Goal: Check status: Check status

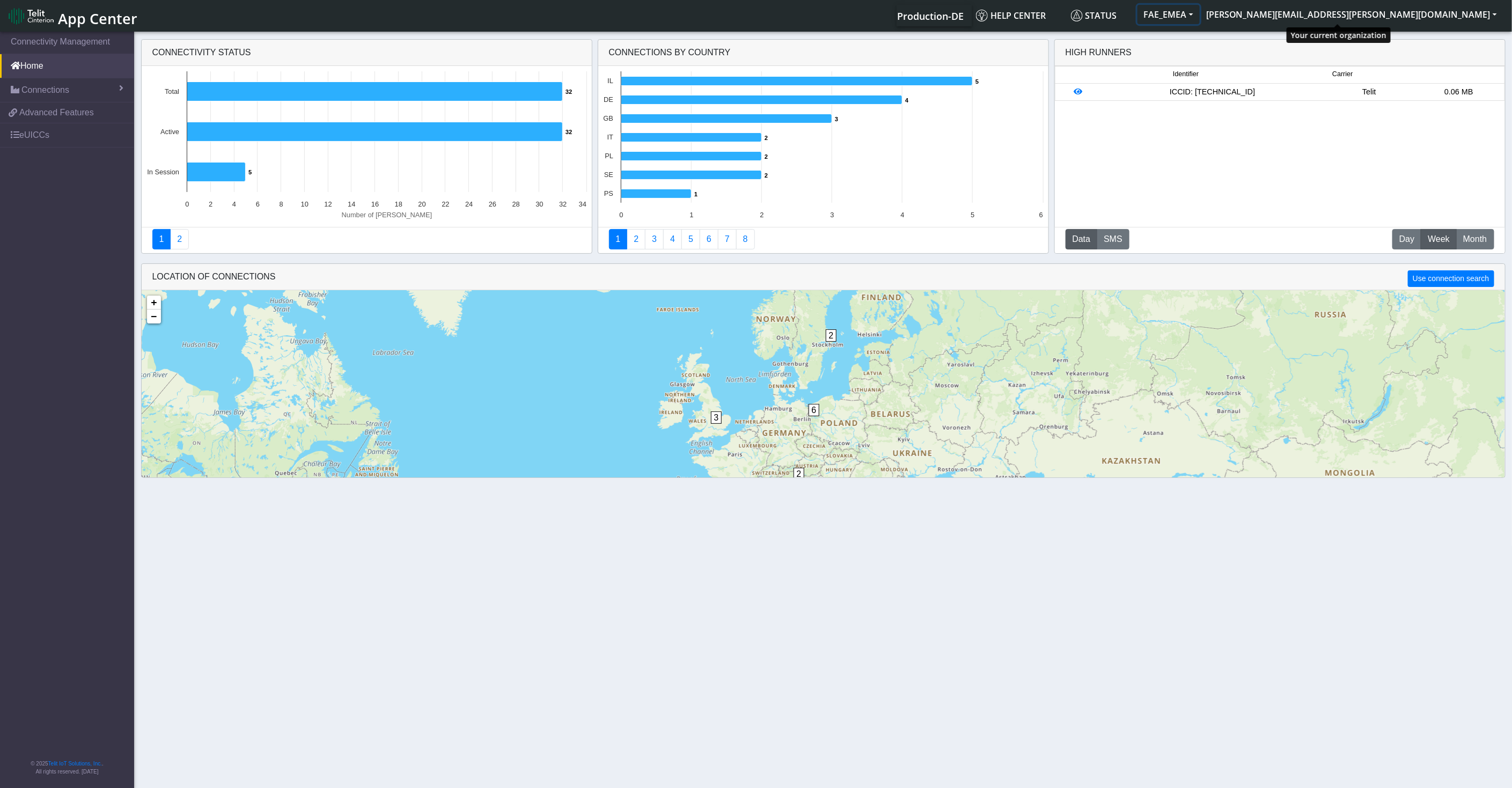
click at [1200, 19] on button "FAE_EMEA" at bounding box center [1168, 15] width 62 height 19
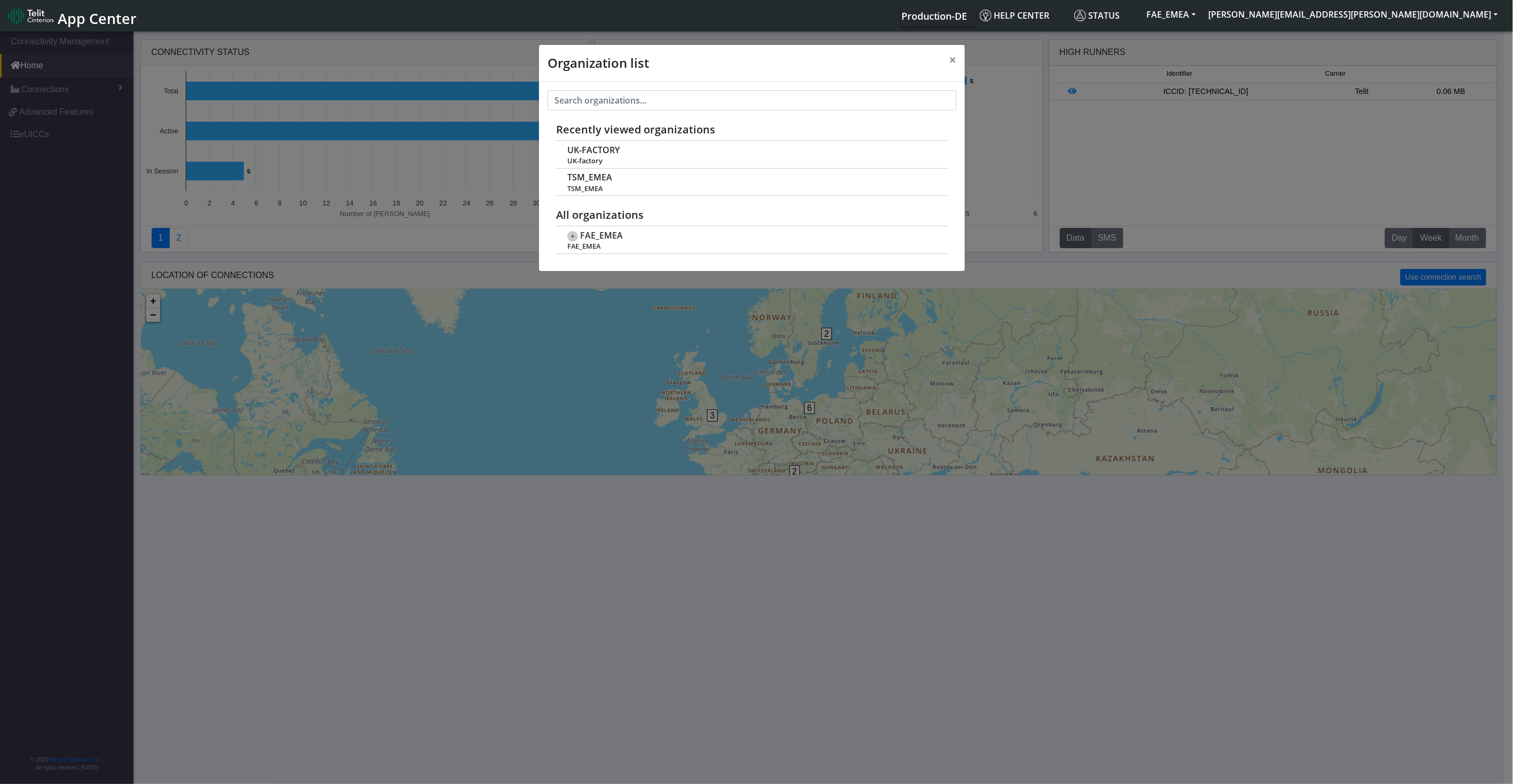
click at [1464, 232] on div "Organization list × Recently viewed organizations UK-FACTORY [GEOGRAPHIC_DATA]-…" at bounding box center [756, 408] width 1513 height 758
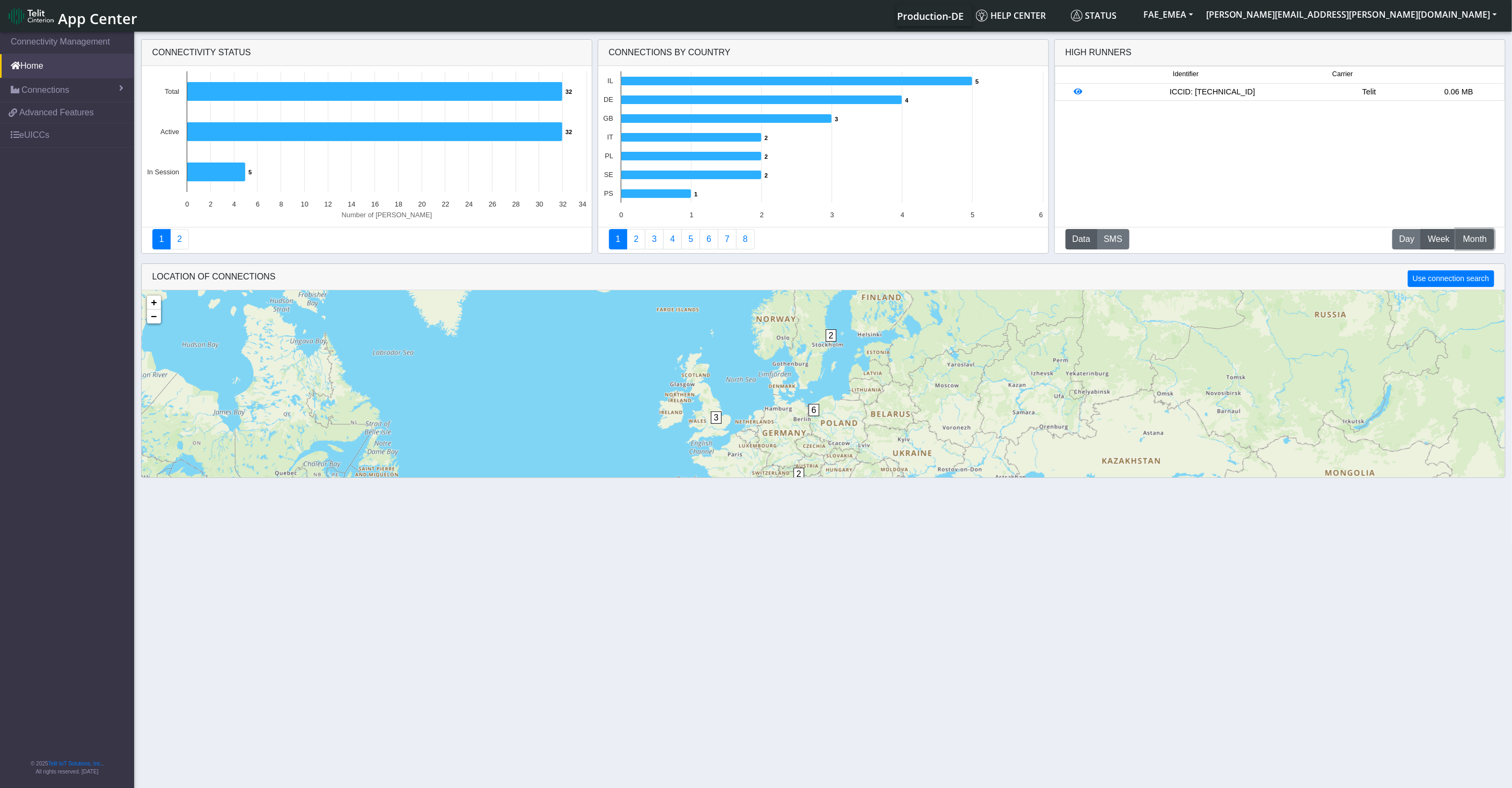
click at [1489, 245] on button "M Month" at bounding box center [1474, 240] width 37 height 21
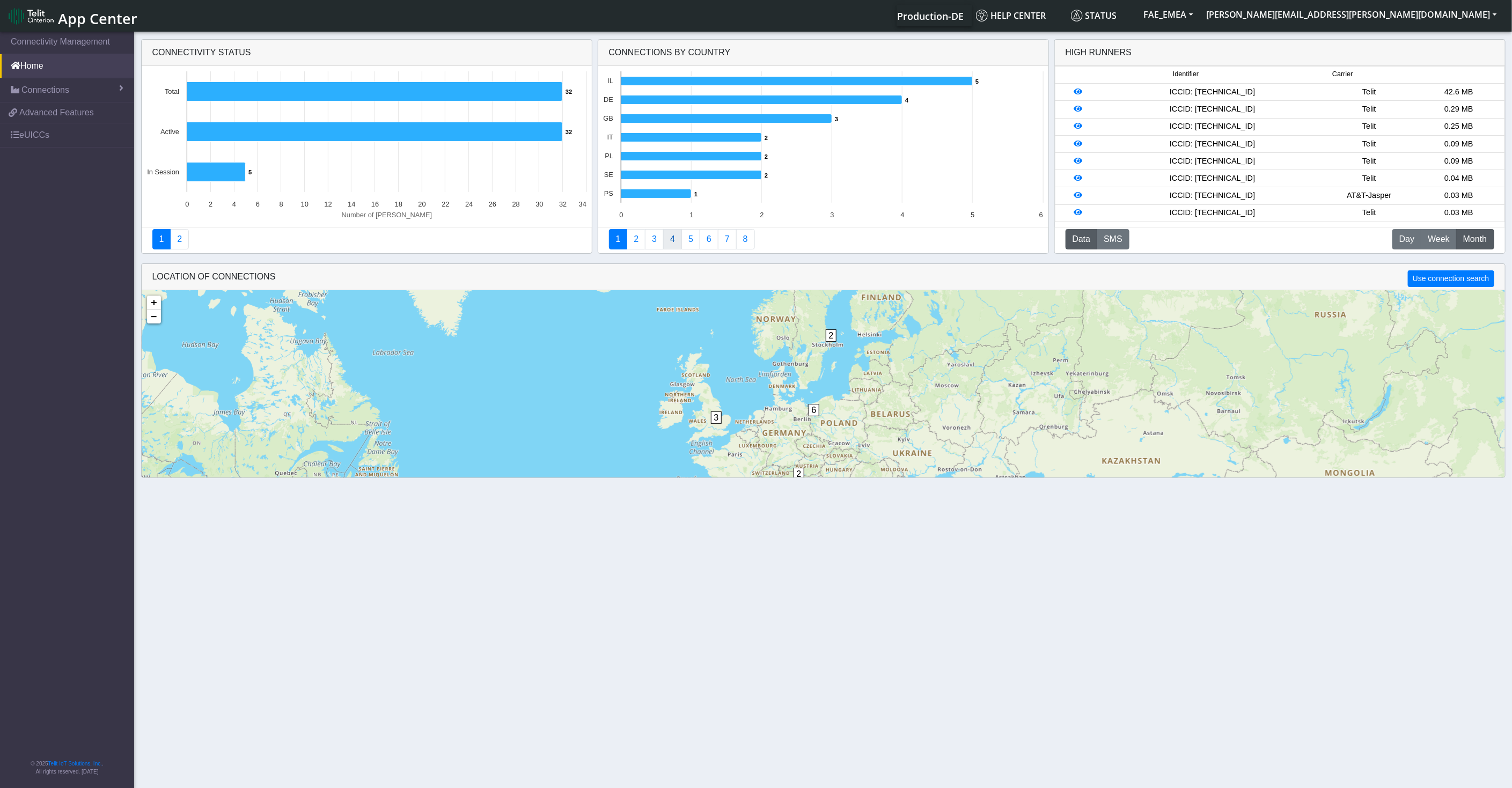
click at [670, 237] on link "4" at bounding box center [672, 240] width 19 height 21
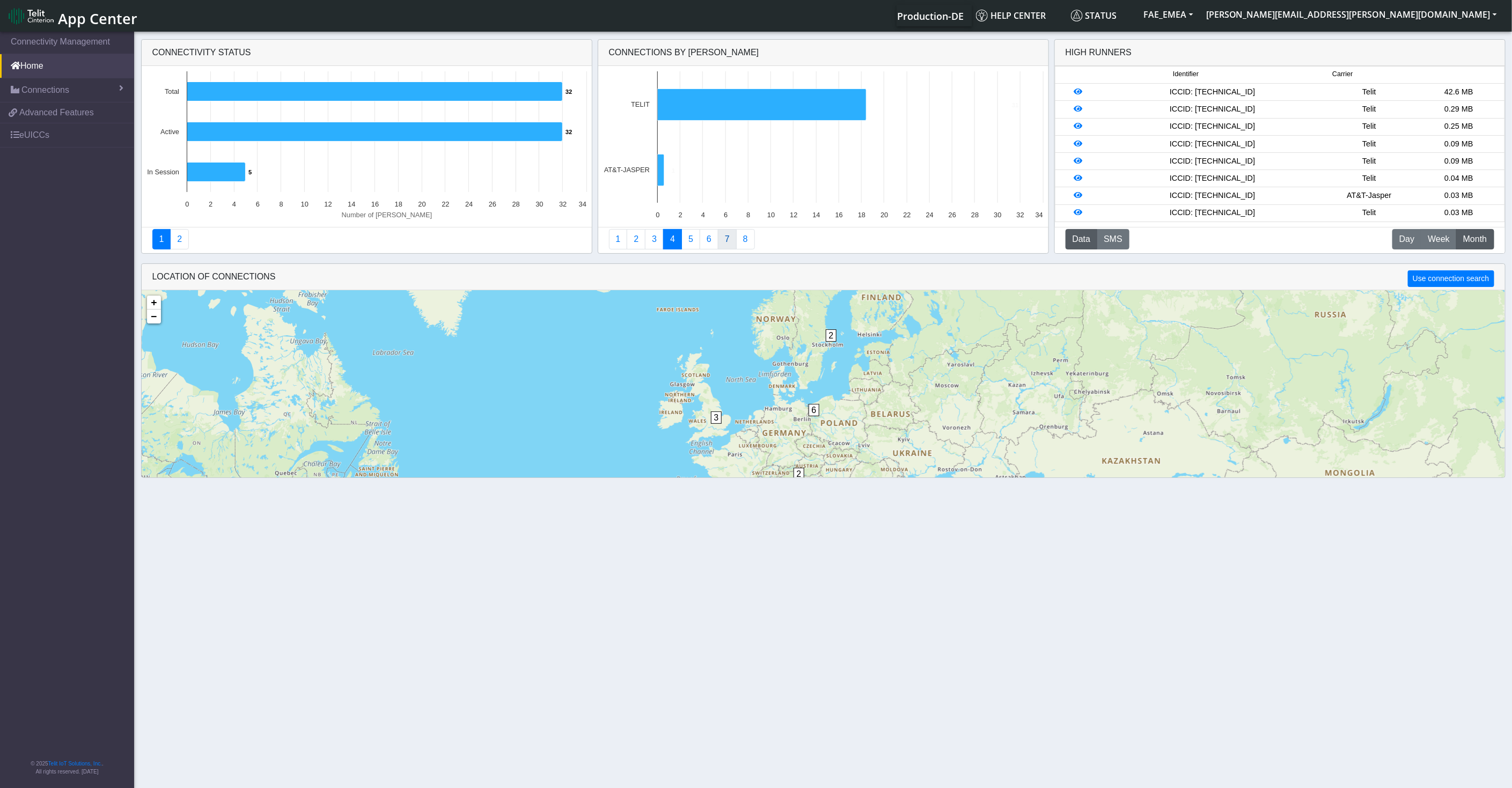
click at [717, 242] on link "7" at bounding box center [727, 240] width 19 height 21
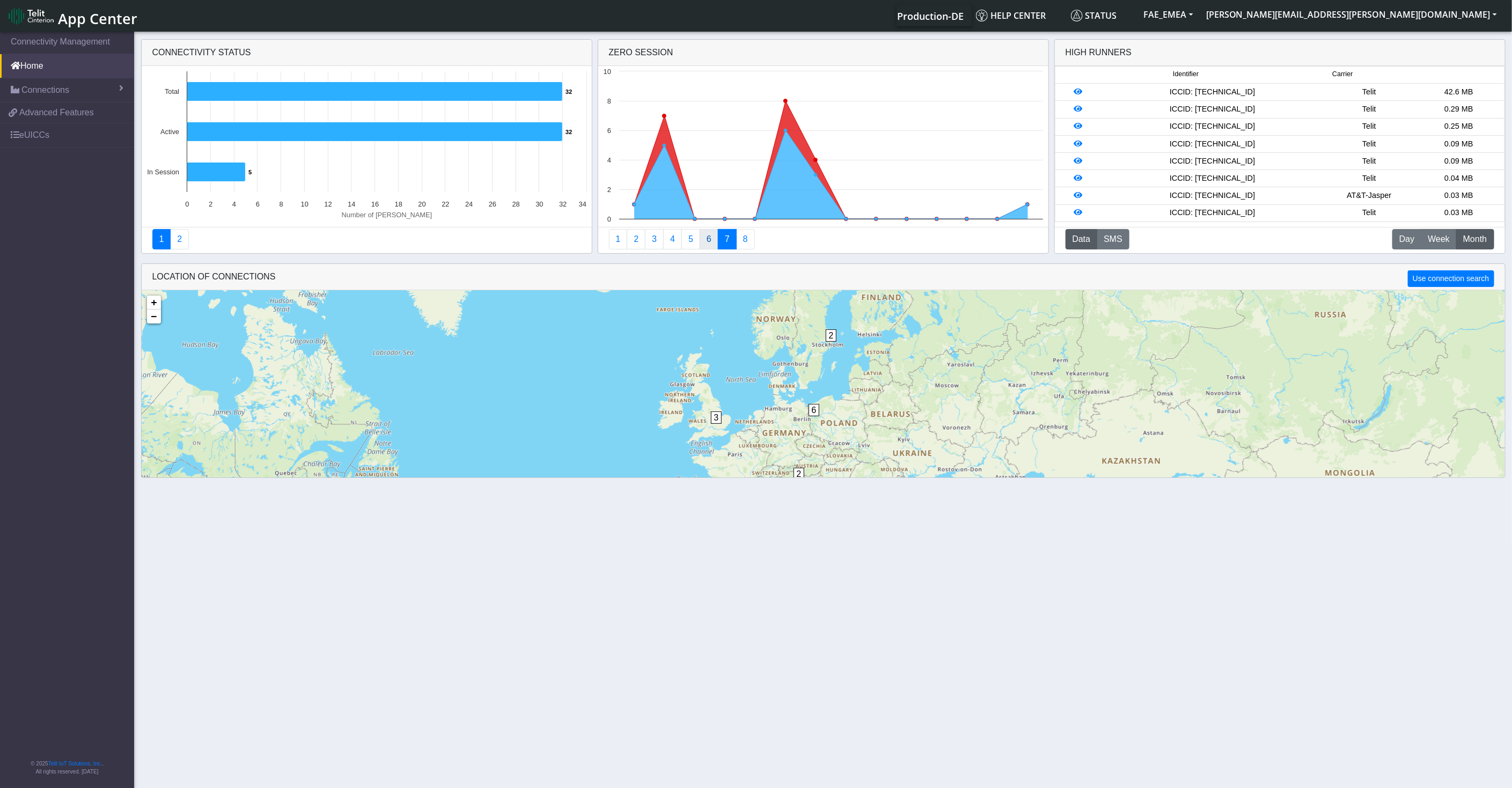
click at [705, 239] on link "6" at bounding box center [709, 240] width 19 height 21
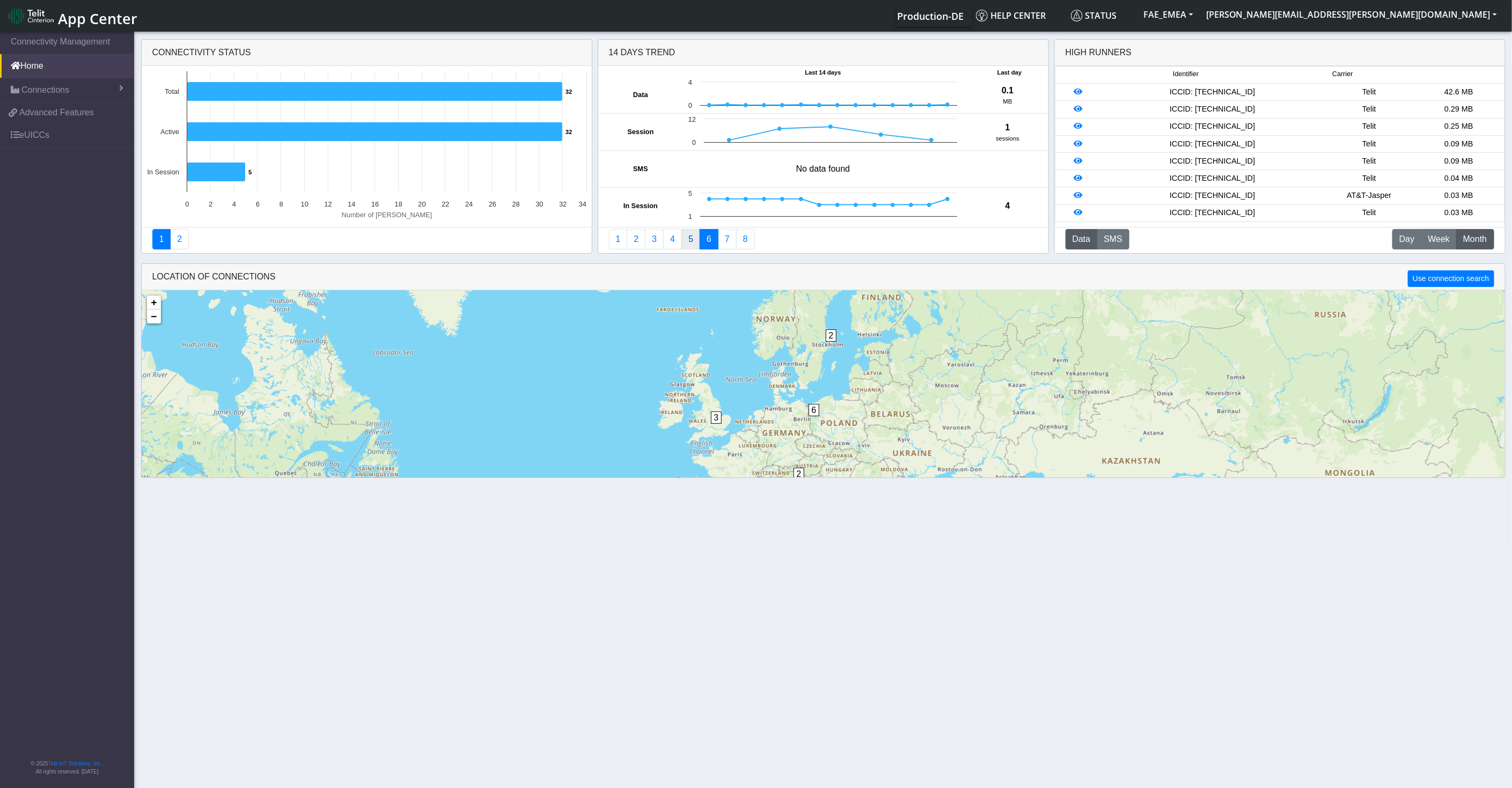
click at [692, 240] on link "5" at bounding box center [691, 240] width 19 height 21
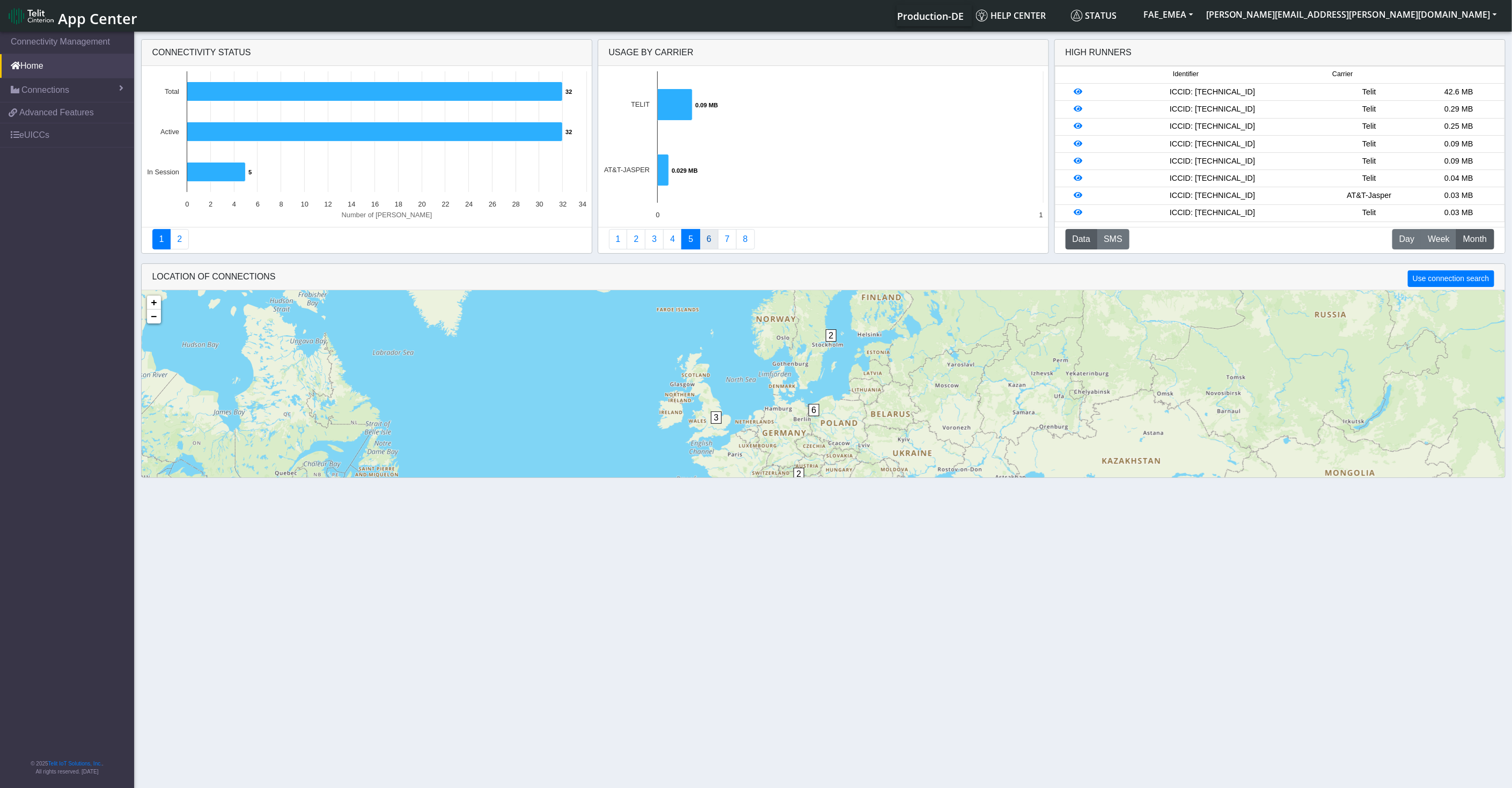
click at [709, 240] on link "6" at bounding box center [709, 240] width 19 height 21
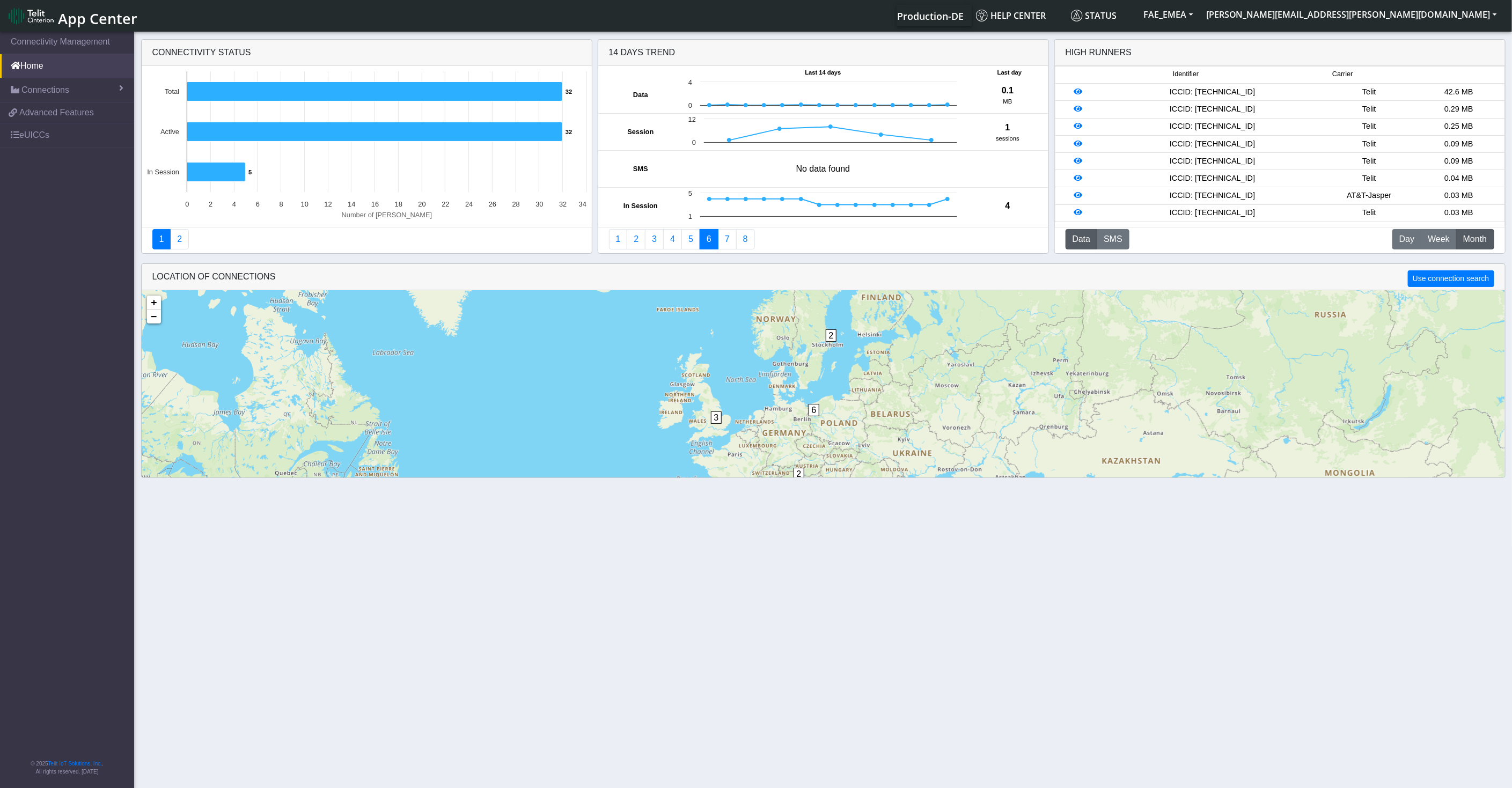
drag, startPoint x: 666, startPoint y: 54, endPoint x: 607, endPoint y: 52, distance: 59.0
click at [607, 52] on div "14 Days Trend" at bounding box center [823, 53] width 450 height 26
drag, startPoint x: 724, startPoint y: 228, endPoint x: 722, endPoint y: 234, distance: 6.3
click at [722, 234] on link "7" at bounding box center [727, 240] width 19 height 21
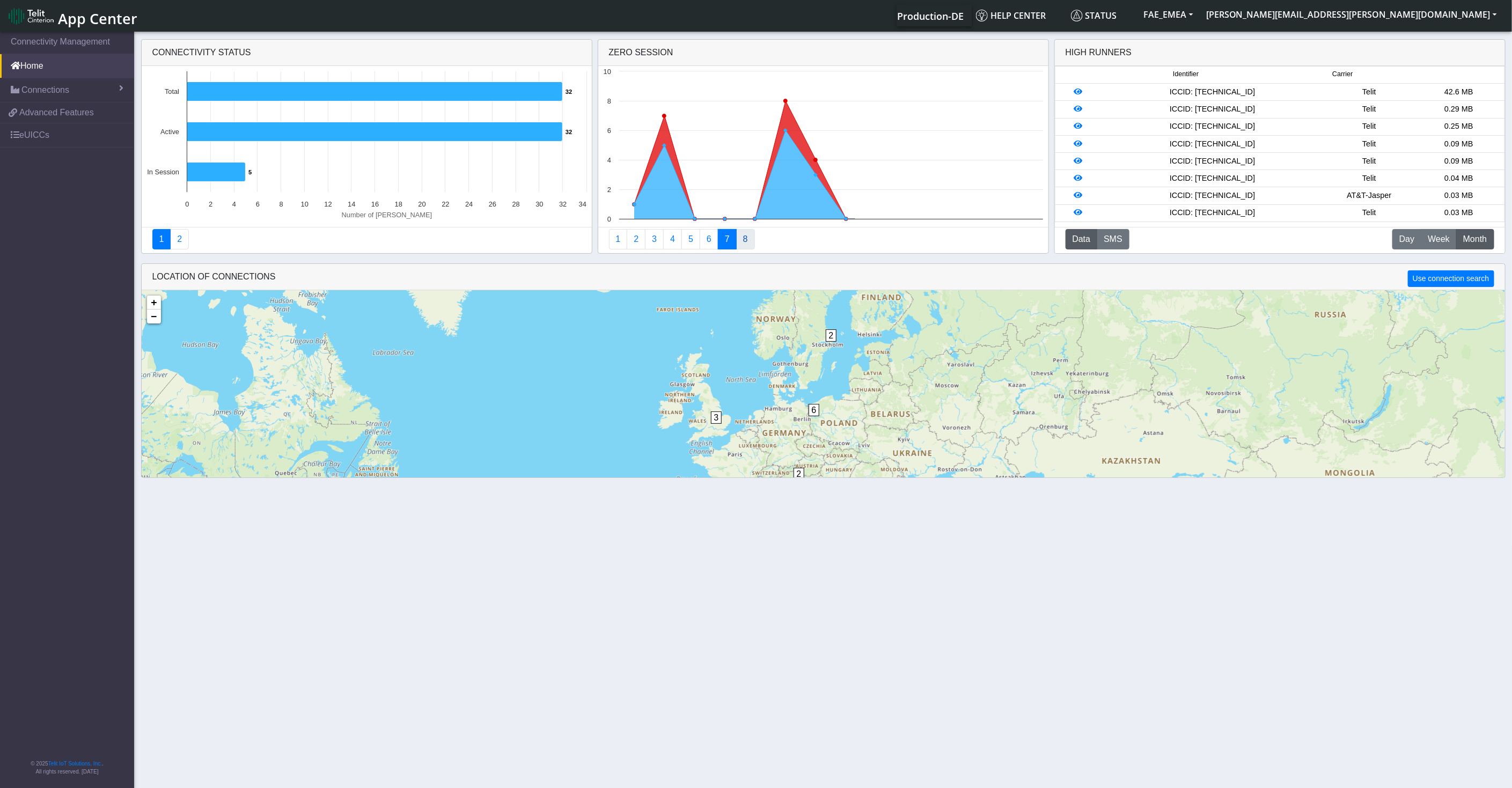
drag, startPoint x: 722, startPoint y: 234, endPoint x: 734, endPoint y: 234, distance: 12.0
click at [736, 234] on link "8" at bounding box center [745, 240] width 19 height 21
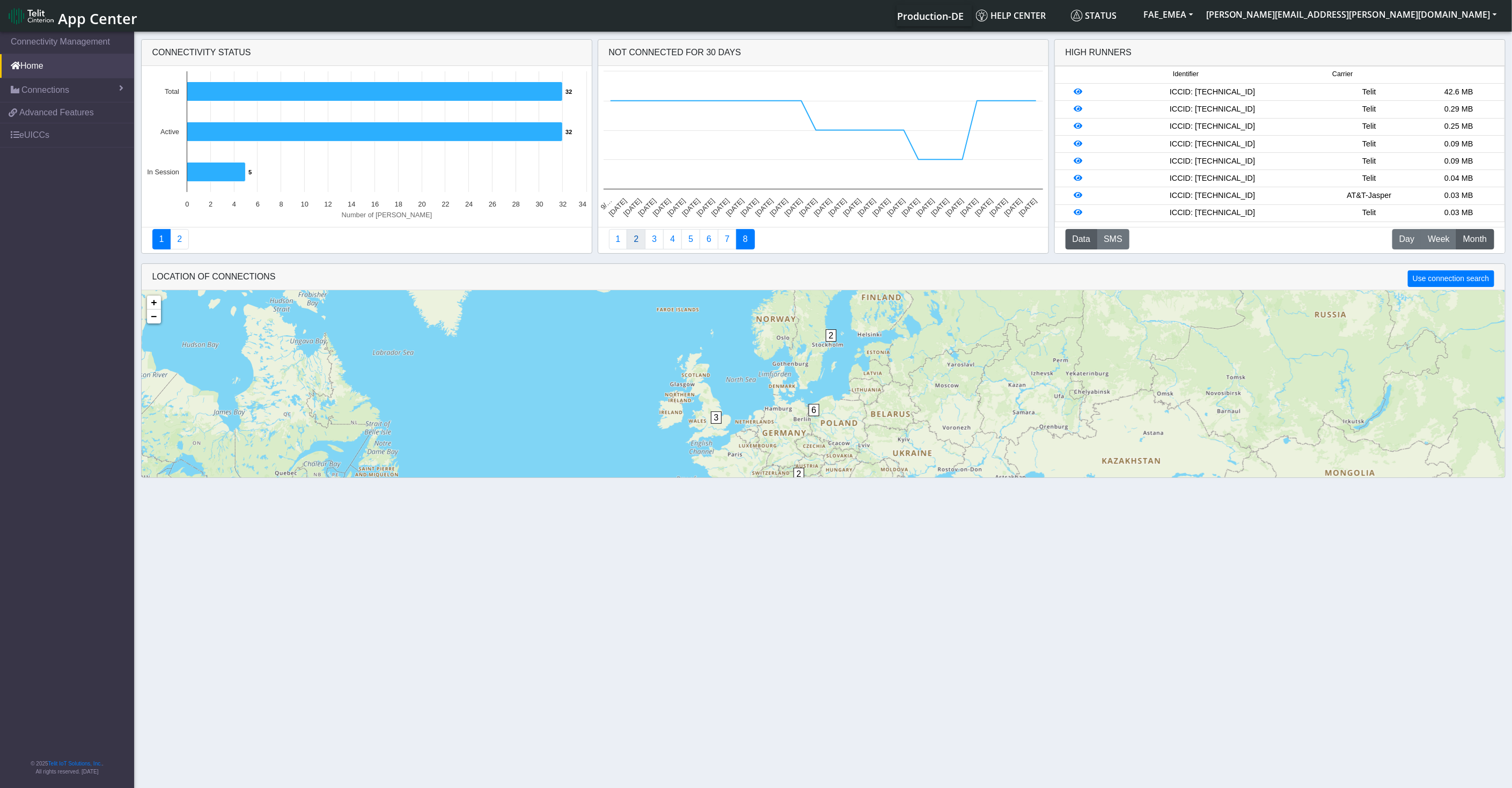
click at [637, 239] on link "2" at bounding box center [636, 240] width 19 height 21
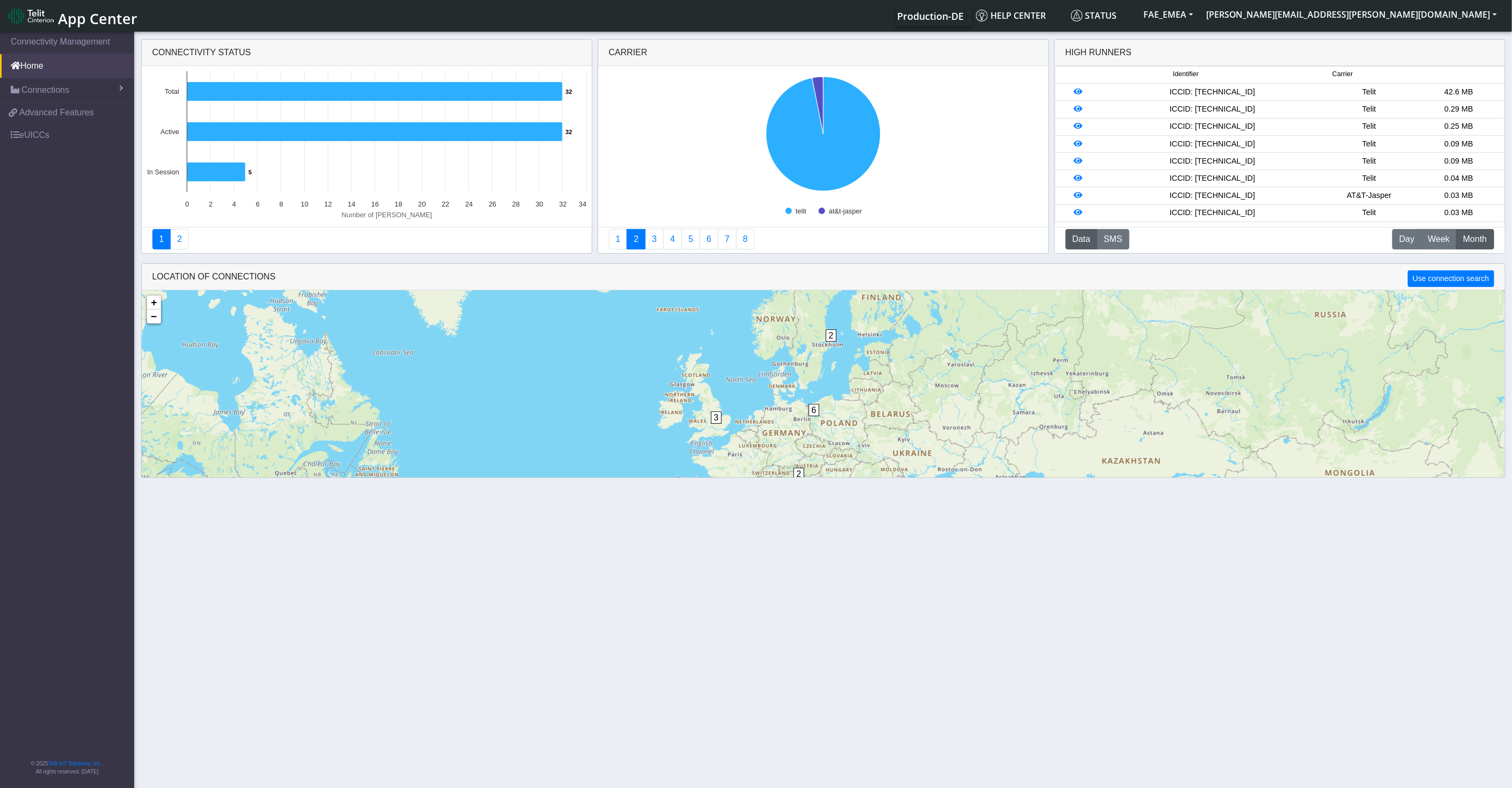
click at [629, 239] on link "2" at bounding box center [636, 240] width 19 height 21
click at [659, 239] on link "3" at bounding box center [654, 240] width 19 height 21
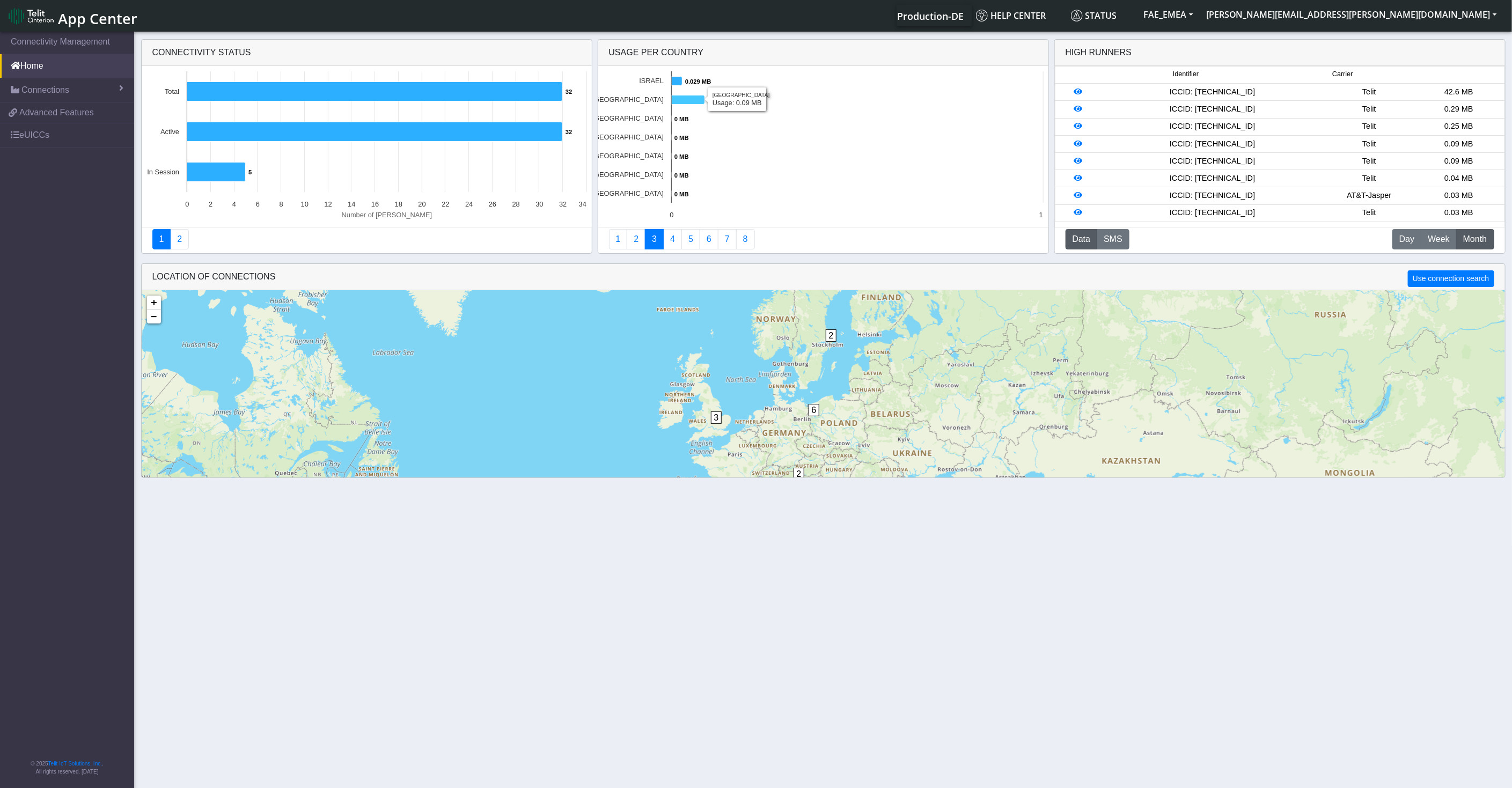
click at [698, 101] on icon at bounding box center [687, 99] width 33 height 10
click at [698, 99] on icon at bounding box center [687, 99] width 33 height 10
click at [730, 99] on text "0.09 MB ​ 0.09 MB" at bounding box center [719, 99] width 23 height 6
click at [728, 93] on rect at bounding box center [823, 146] width 450 height 161
click at [695, 84] on text "0.029 MB ​ 0.029 MB" at bounding box center [698, 81] width 26 height 6
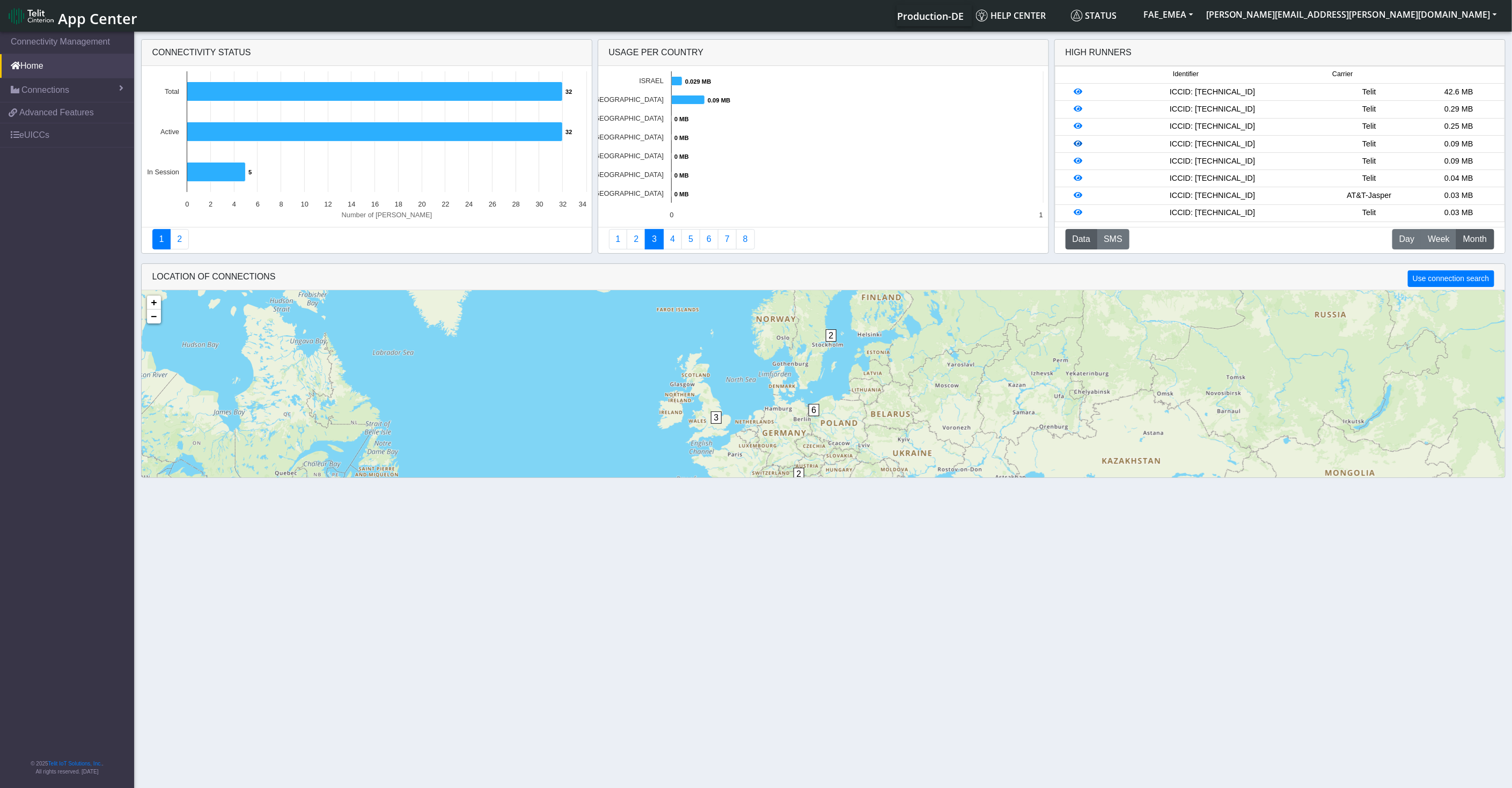
click at [1078, 140] on icon at bounding box center [1078, 144] width 9 height 8
